Goal: Task Accomplishment & Management: Complete application form

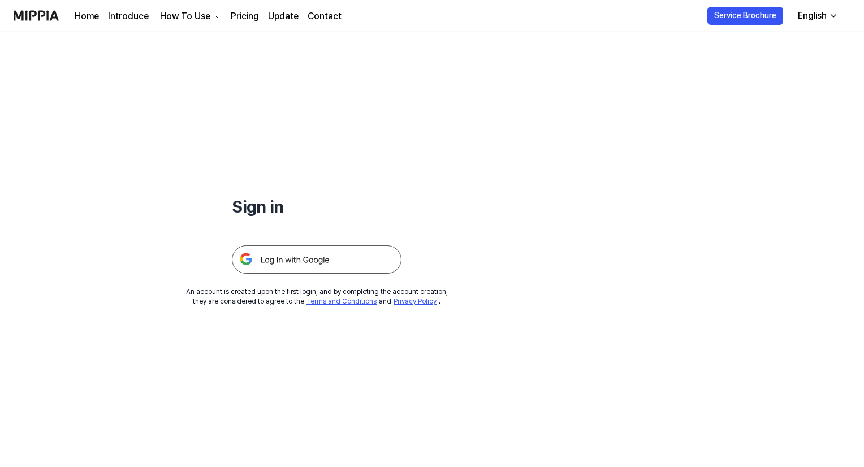
click at [287, 266] on img at bounding box center [317, 260] width 170 height 28
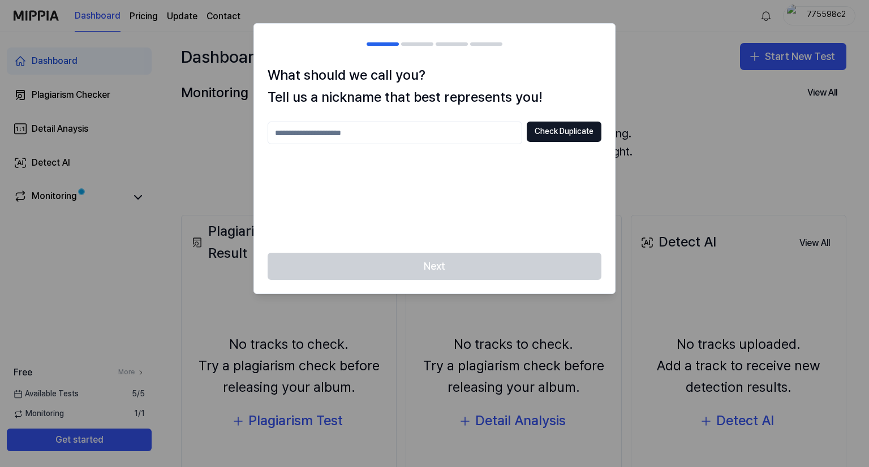
click at [473, 278] on div "Next" at bounding box center [434, 273] width 361 height 41
click at [450, 115] on div "What should we call you? Tell us a nickname that best represents you! Check Dup…" at bounding box center [434, 158] width 361 height 188
click at [442, 127] on input "text" at bounding box center [395, 133] width 255 height 23
type input "**********"
click at [592, 146] on div "**********" at bounding box center [435, 181] width 334 height 118
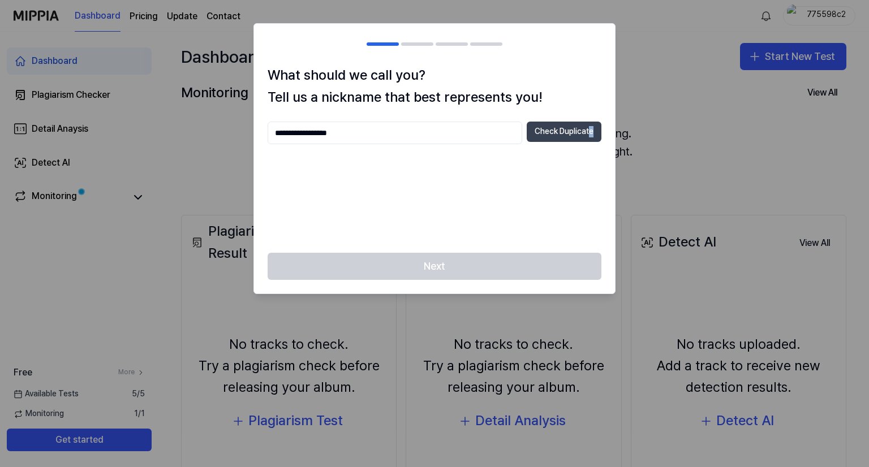
click at [578, 136] on button "Check Duplicate" at bounding box center [564, 132] width 75 height 20
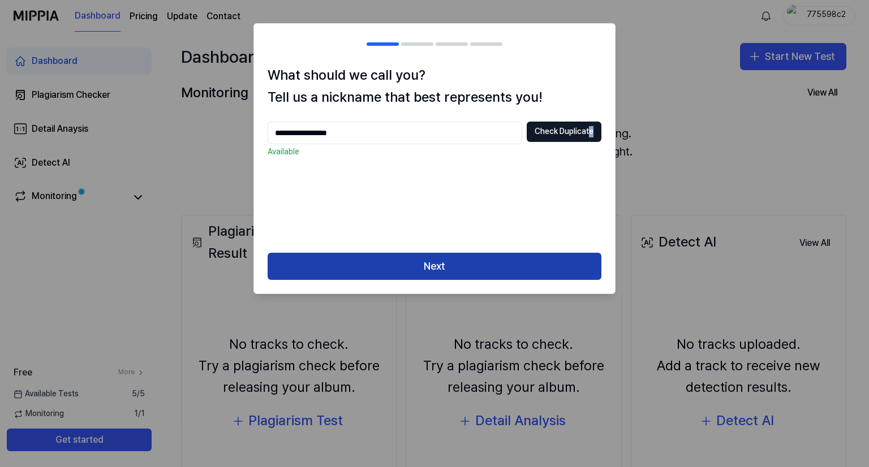
click at [451, 266] on button "Next" at bounding box center [435, 266] width 334 height 27
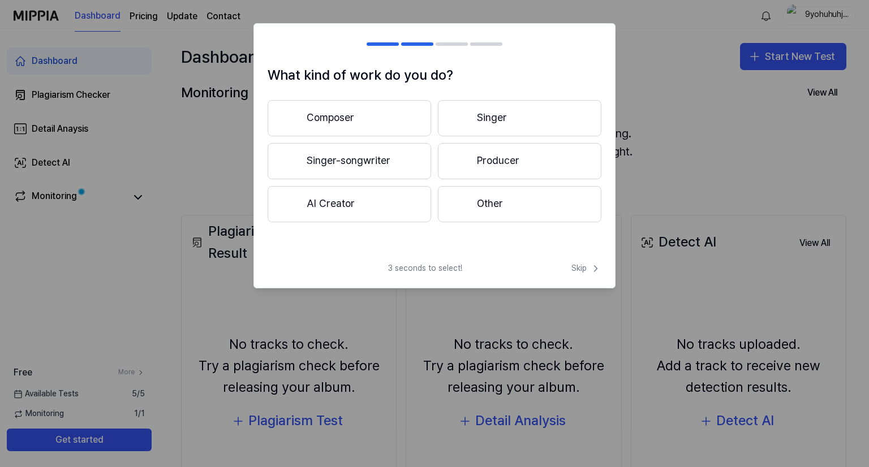
click at [389, 216] on button "AI Creator" at bounding box center [349, 204] width 163 height 36
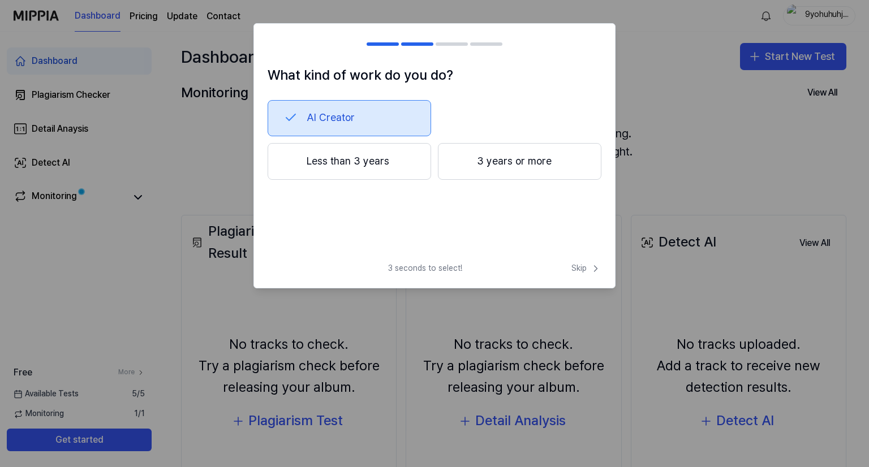
click at [407, 102] on button "AI Creator" at bounding box center [349, 118] width 163 height 36
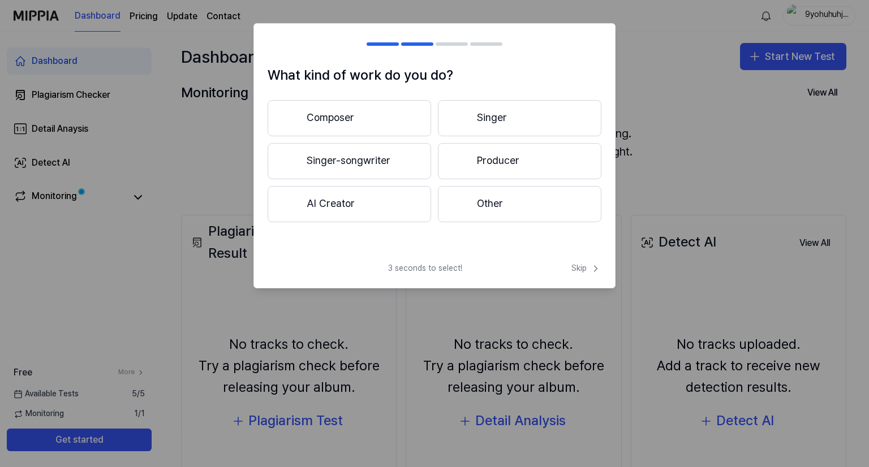
click at [535, 163] on button "Producer" at bounding box center [519, 161] width 163 height 36
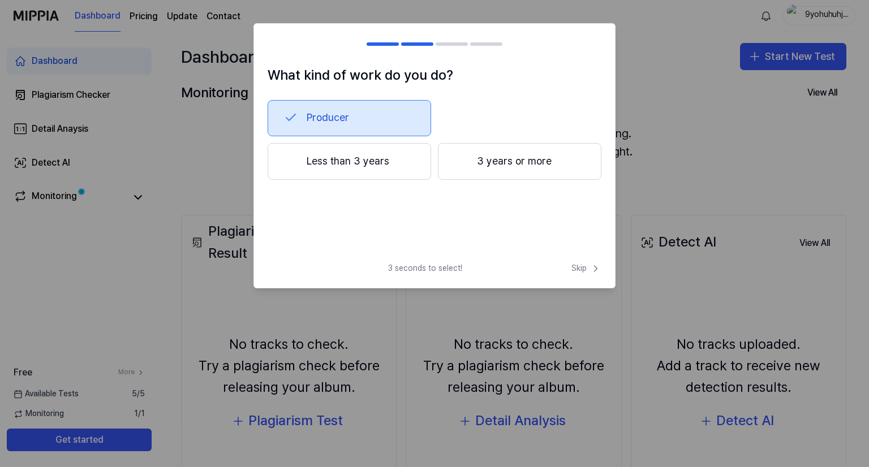
click at [382, 127] on button "Producer" at bounding box center [349, 118] width 163 height 36
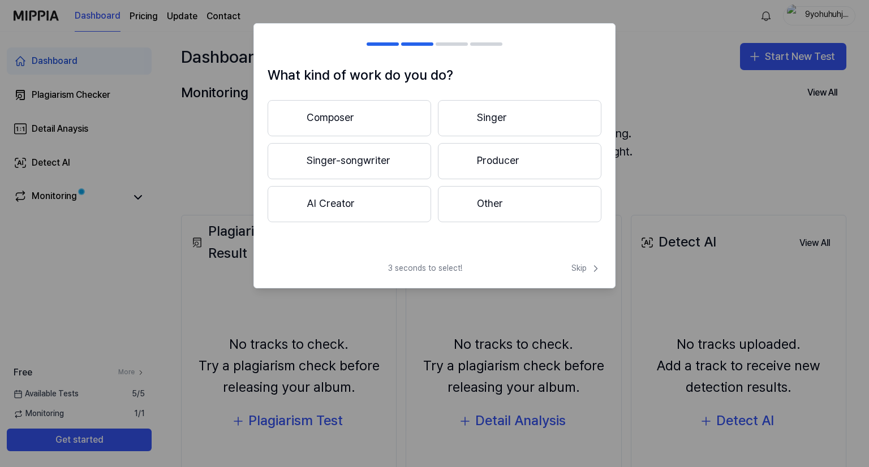
click at [505, 212] on button "Other" at bounding box center [519, 204] width 163 height 36
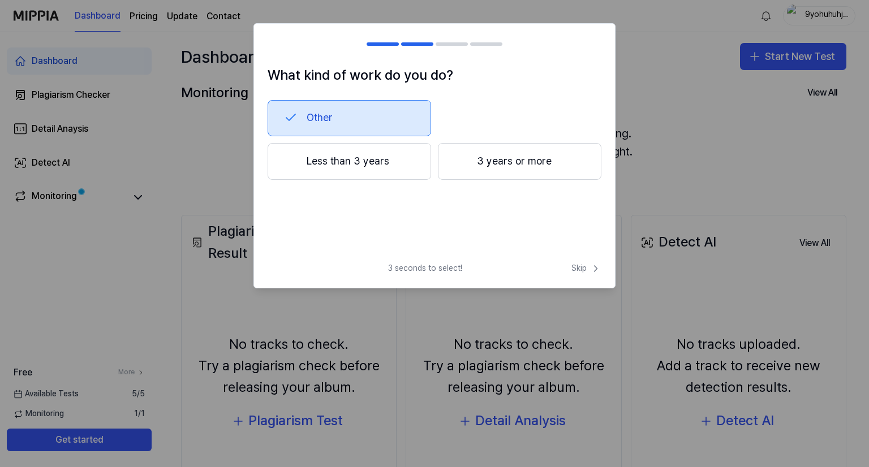
click at [400, 163] on button "Less than 3 years" at bounding box center [349, 161] width 163 height 37
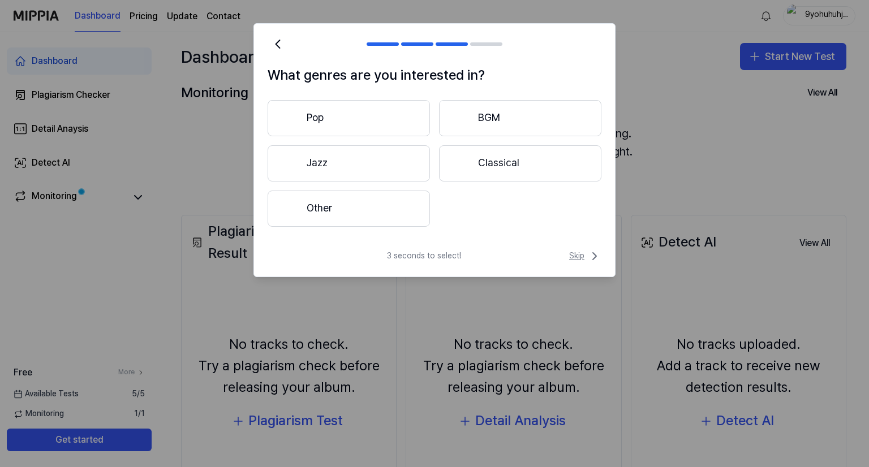
click at [595, 249] on icon at bounding box center [595, 256] width 14 height 14
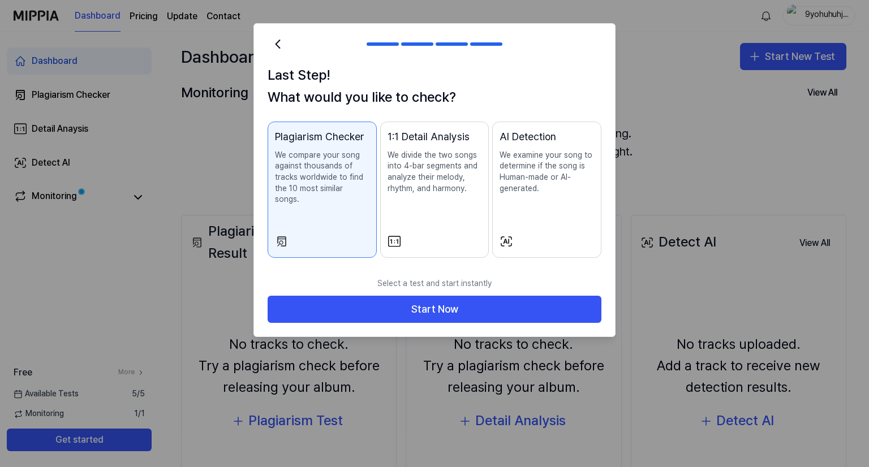
click at [463, 209] on div "1:1 Detail Analysis We divide the two songs into 4-bar segments and analyze the…" at bounding box center [434, 173] width 94 height 88
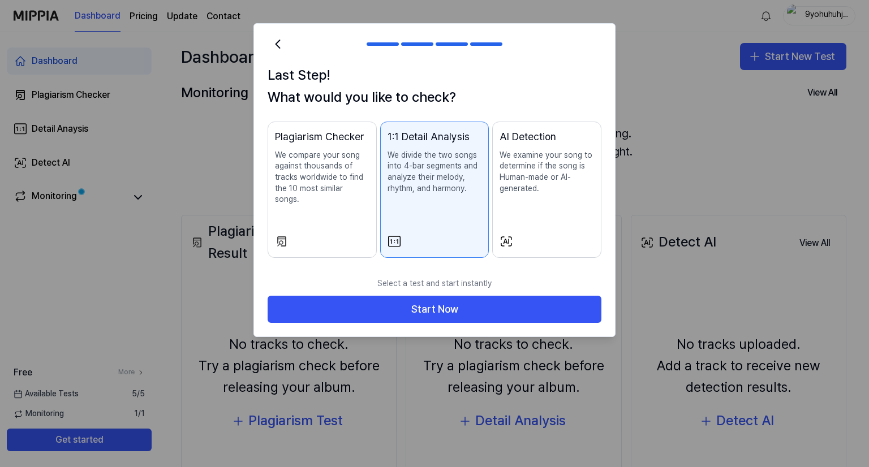
click at [355, 208] on div "Plagiarism Checker We compare your song against thousands of tracks worldwide t…" at bounding box center [322, 178] width 94 height 99
